Goal: Obtain resource: Obtain resource

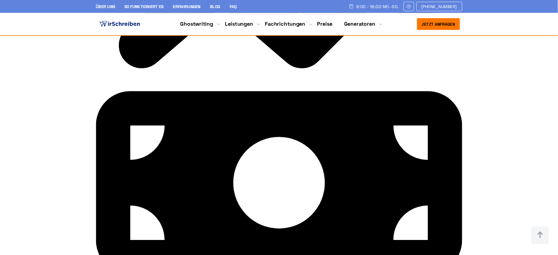
scroll to position [3971, 0]
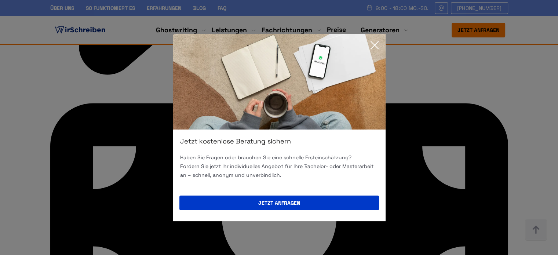
click at [375, 48] on icon at bounding box center [374, 45] width 15 height 15
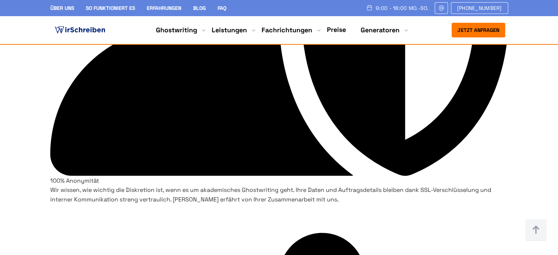
scroll to position [1871, 0]
drag, startPoint x: 132, startPoint y: 158, endPoint x: 434, endPoint y: 187, distance: 303.7
copy div "Sie haben die Idee - wir schreiben den Text auf perfektem Deutsch. Fix, fachlic…"
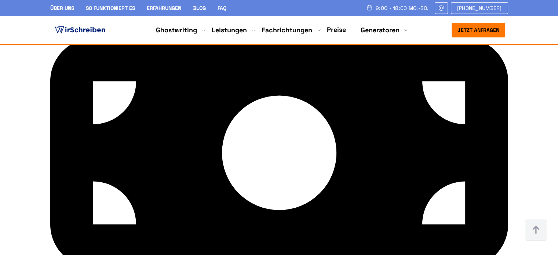
scroll to position [3999, 0]
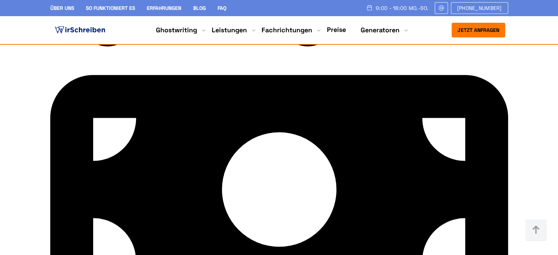
drag, startPoint x: 278, startPoint y: 131, endPoint x: 116, endPoint y: 116, distance: 162.5
copy div "Holen Sie sich umfassende Unterstützung von einem erfahrenen Ghost Writer und k…"
